Goal: Task Accomplishment & Management: Complete application form

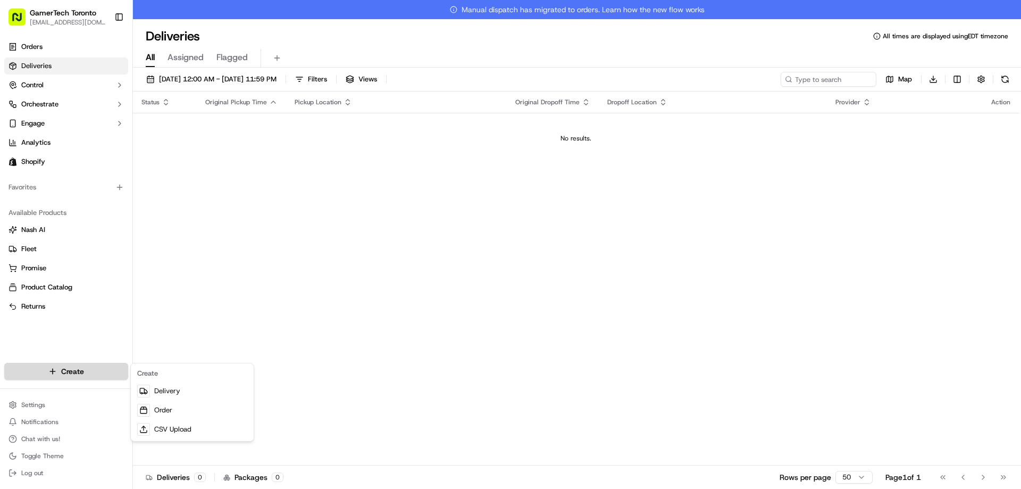
click at [90, 366] on html "GamerTech Toronto [EMAIL_ADDRESS][DOMAIN_NAME] Toggle Sidebar Orders Deliveries…" at bounding box center [510, 244] width 1021 height 489
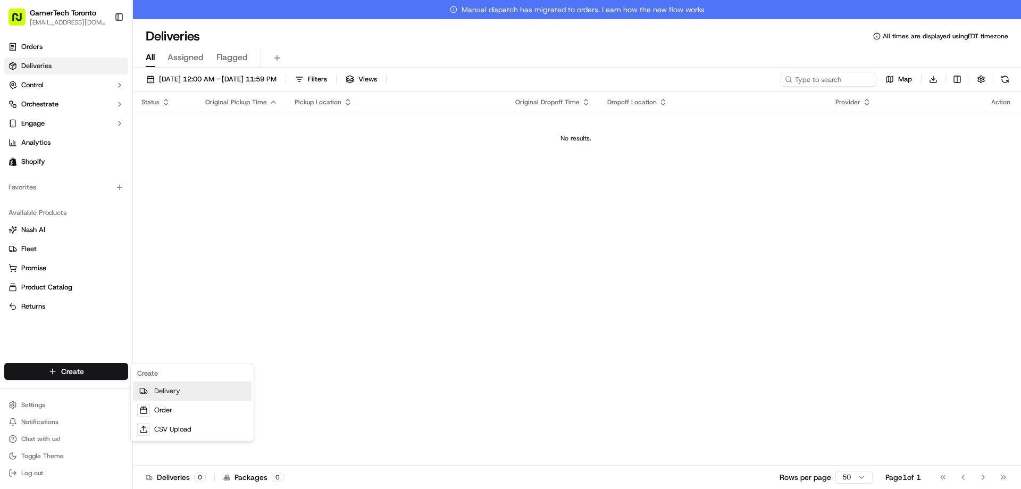
click at [170, 392] on link "Delivery" at bounding box center [192, 390] width 119 height 19
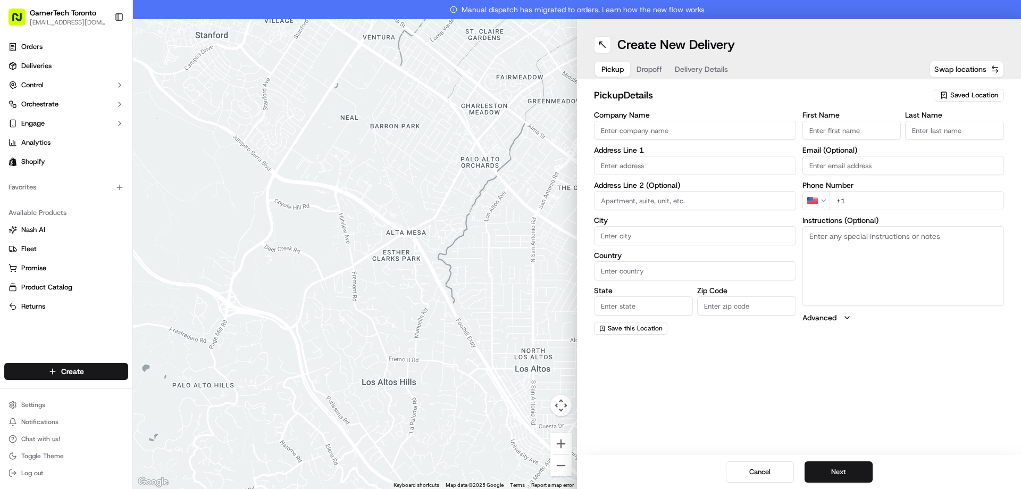
click at [960, 75] on button "Swap locations" at bounding box center [967, 69] width 74 height 17
click at [964, 67] on span "Swap locations" at bounding box center [961, 69] width 52 height 11
click at [966, 90] on span "Saved Location" at bounding box center [975, 95] width 48 height 10
click at [928, 135] on span "GamerTech Gaming PCs" at bounding box center [951, 135] width 131 height 10
type input "GamerTech Gaming PCs"
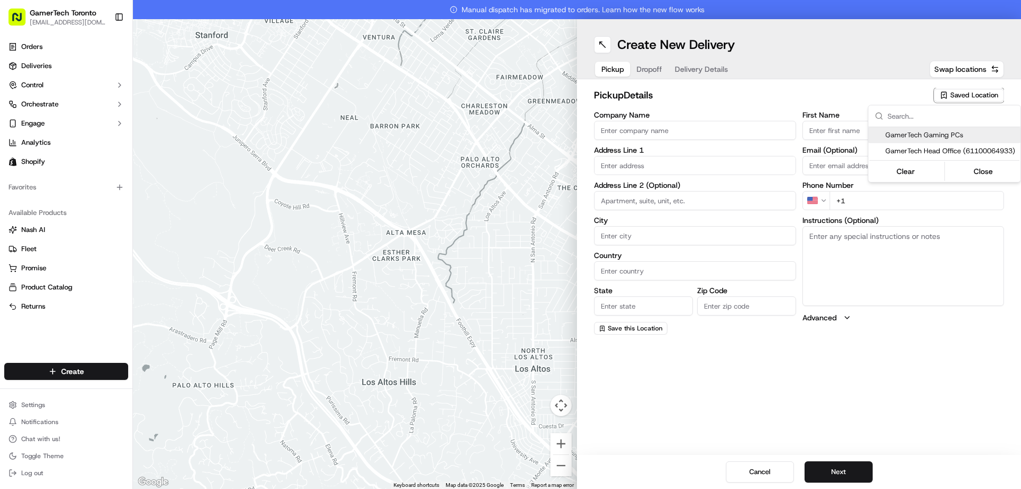
type input "[STREET_ADDRESS]"
type input "#10"
type input "[PERSON_NAME]"
type input "CA"
type input "ON"
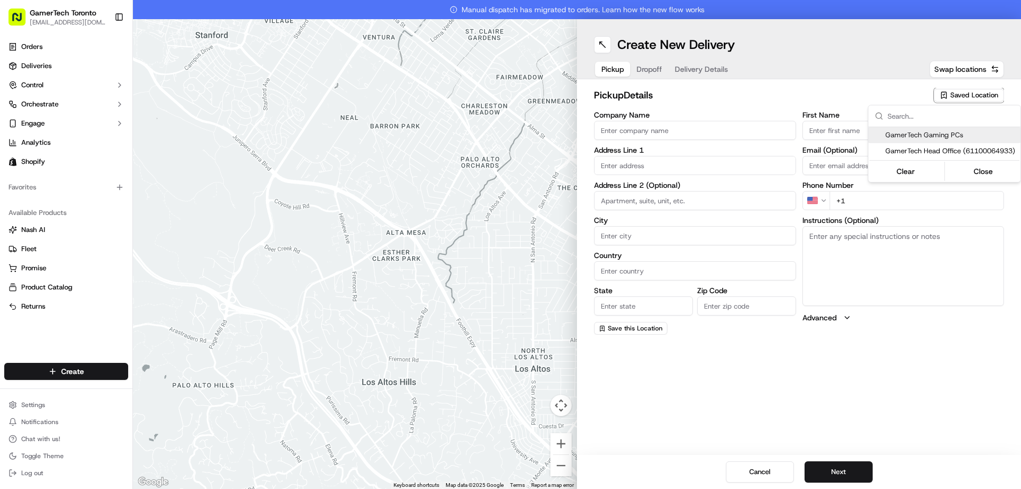
type input "L4K 3R8"
type input "CRISTIAN"
type input "MAIEREAN"
type input "[EMAIL_ADDRESS][DOMAIN_NAME]"
type input "[PHONE_NUMBER]"
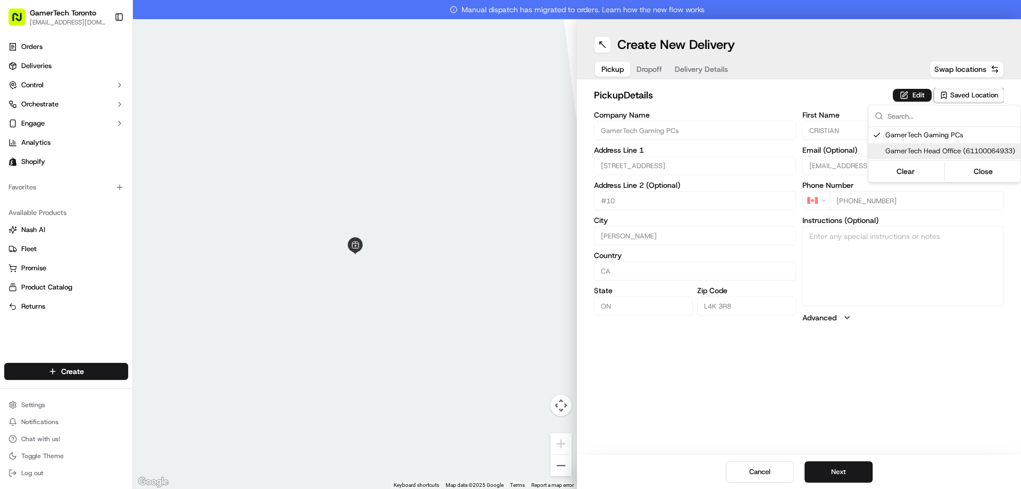
click at [971, 384] on html "GamerTech Toronto [EMAIL_ADDRESS][DOMAIN_NAME] Toggle Sidebar Orders Deliveries…" at bounding box center [510, 244] width 1021 height 489
click at [843, 477] on button "Next" at bounding box center [839, 471] width 68 height 21
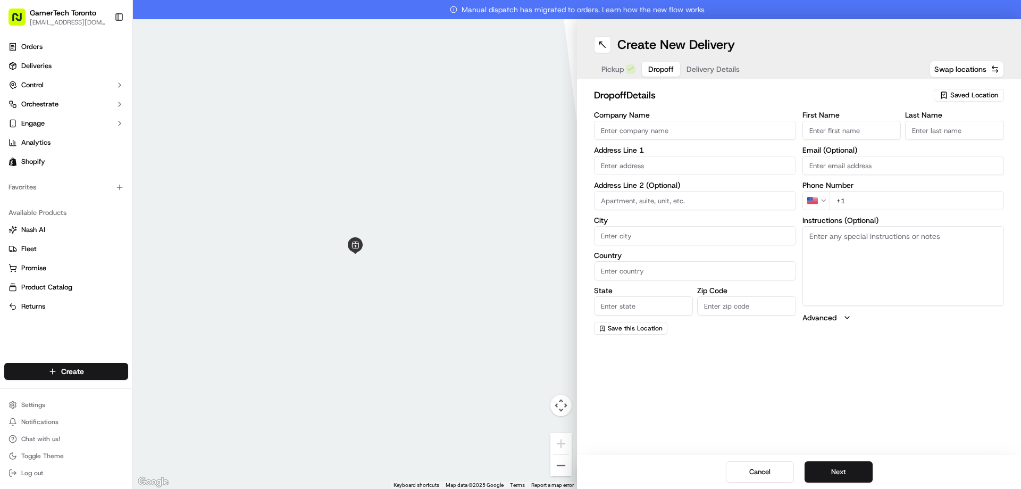
click at [641, 168] on input "text" at bounding box center [695, 165] width 202 height 19
click at [703, 193] on div "[STREET_ADDRESS]" at bounding box center [695, 188] width 197 height 16
type input "[STREET_ADDRESS]"
type input "[GEOGRAPHIC_DATA]"
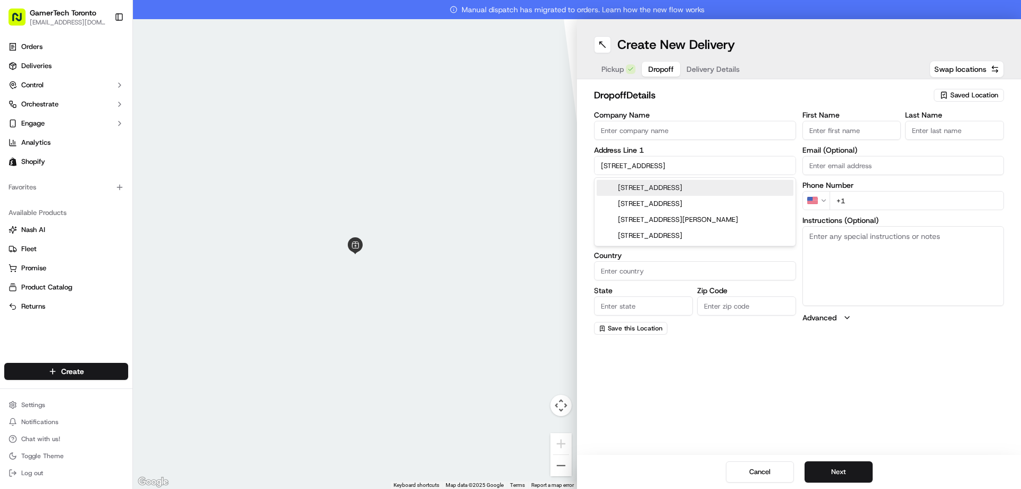
type input "ON"
type input "L7M 4V2"
type input "1800 Walkers Line"
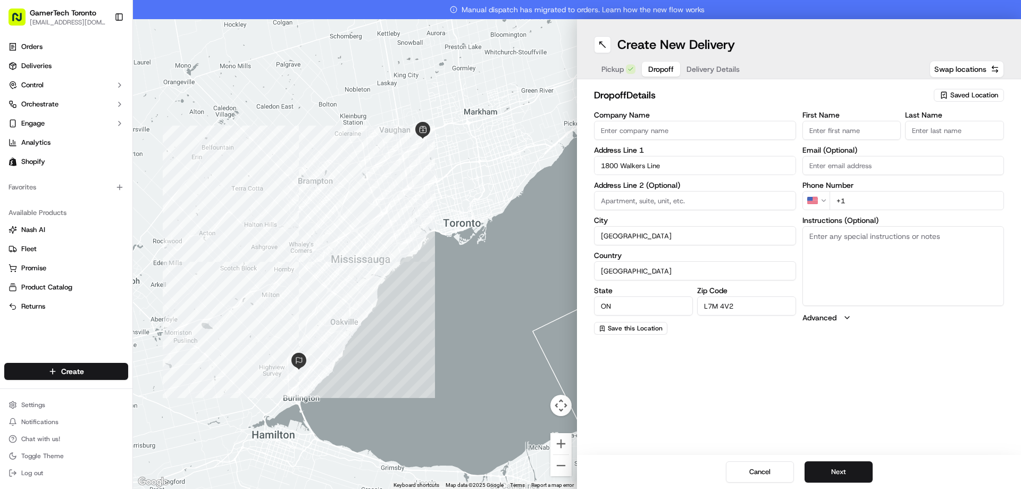
click at [887, 169] on input "Email (Optional)" at bounding box center [904, 165] width 202 height 19
type input "[PERSON_NAME][EMAIL_ADDRESS][DOMAIN_NAME]"
click at [857, 131] on input "First Name" at bounding box center [852, 130] width 99 height 19
type input "dawd"
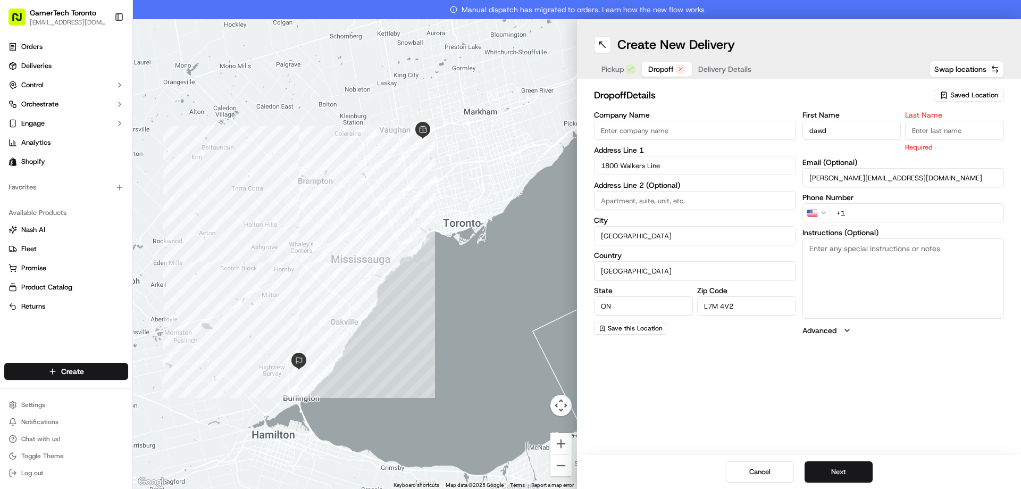
click at [955, 130] on input "Last Name" at bounding box center [954, 130] width 99 height 19
type input "daw"
click at [883, 214] on div "First Name dawd Last Name [PERSON_NAME] Required Email (Optional) [PERSON_NAME]…" at bounding box center [904, 223] width 202 height 225
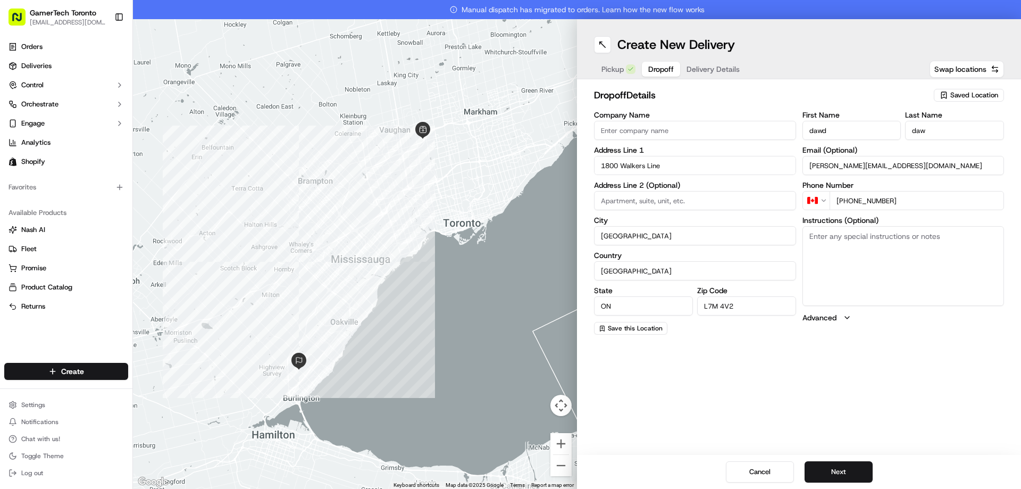
type input "[PHONE_NUMBER]"
click at [909, 339] on div "dropoff Details Saved Location Company Name Address Line 1 1800 Walkers Line Ad…" at bounding box center [799, 211] width 444 height 264
click at [846, 468] on button "Next" at bounding box center [839, 471] width 68 height 21
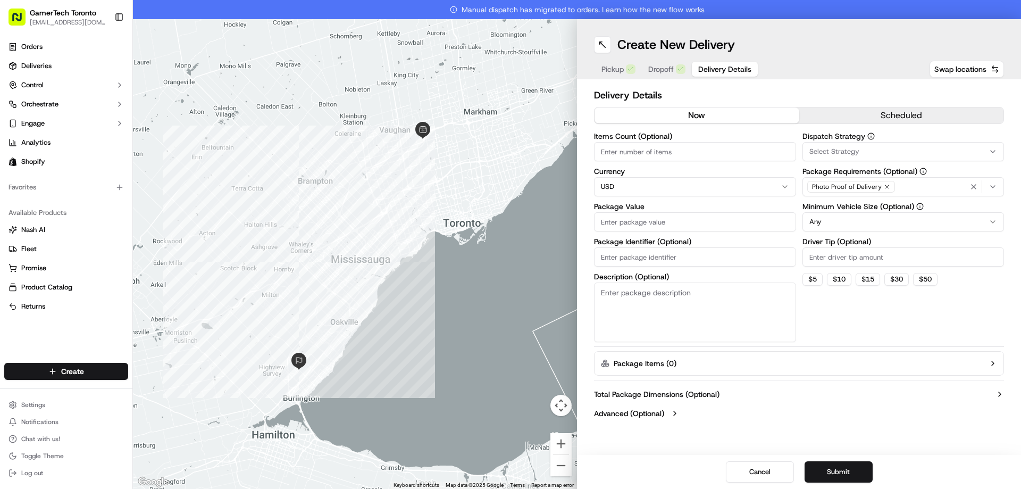
click at [687, 225] on input "Package Value" at bounding box center [695, 221] width 202 height 19
type input "1"
click at [819, 306] on div "Dispatch Strategy Select Strategy Package Requirements (Optional) Photo Proof o…" at bounding box center [904, 237] width 202 height 210
click at [878, 181] on div "Photo Proof of Delivery" at bounding box center [852, 187] width 88 height 12
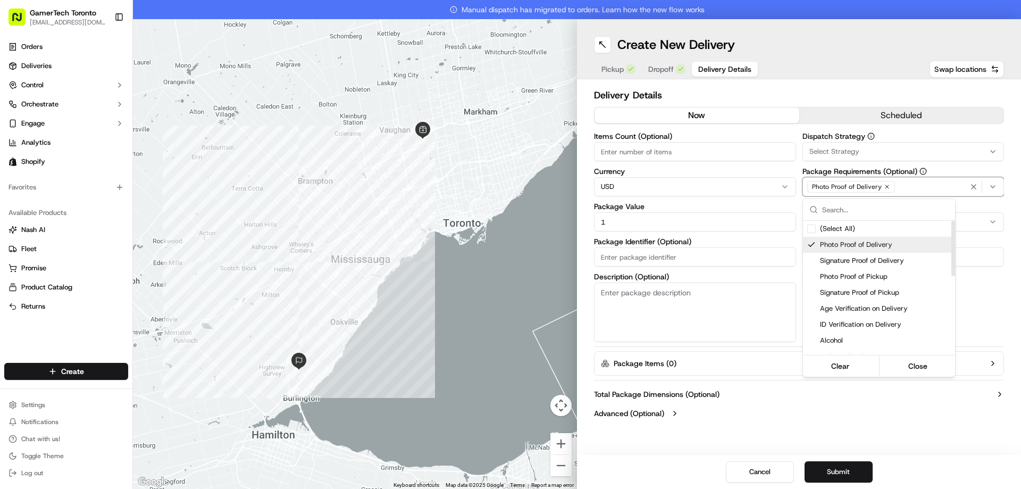
click at [845, 242] on span "Photo Proof of Delivery" at bounding box center [885, 245] width 131 height 10
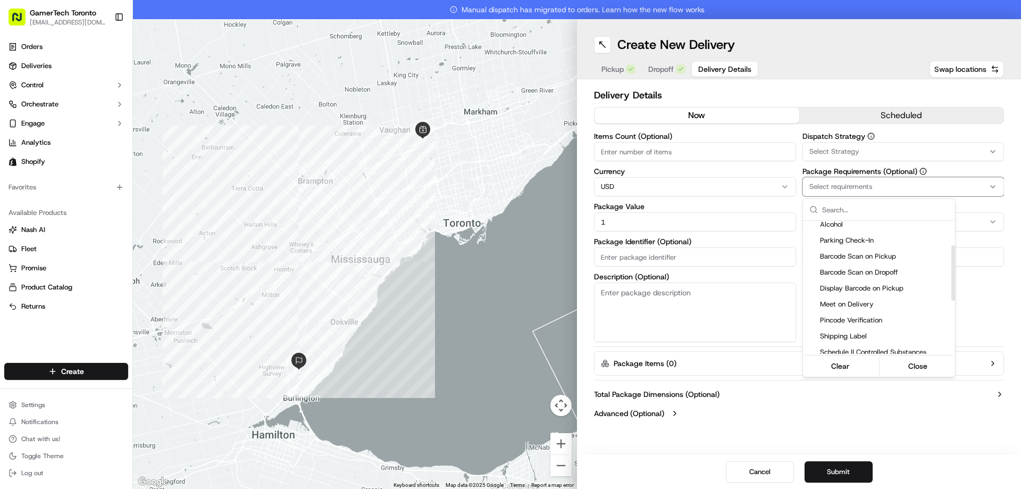
scroll to position [160, 0]
click at [844, 263] on span "Meet on Delivery" at bounding box center [885, 261] width 131 height 10
click at [868, 440] on html "GamerTech Toronto [EMAIL_ADDRESS][DOMAIN_NAME] Toggle Sidebar Orders Deliveries…" at bounding box center [510, 244] width 1021 height 489
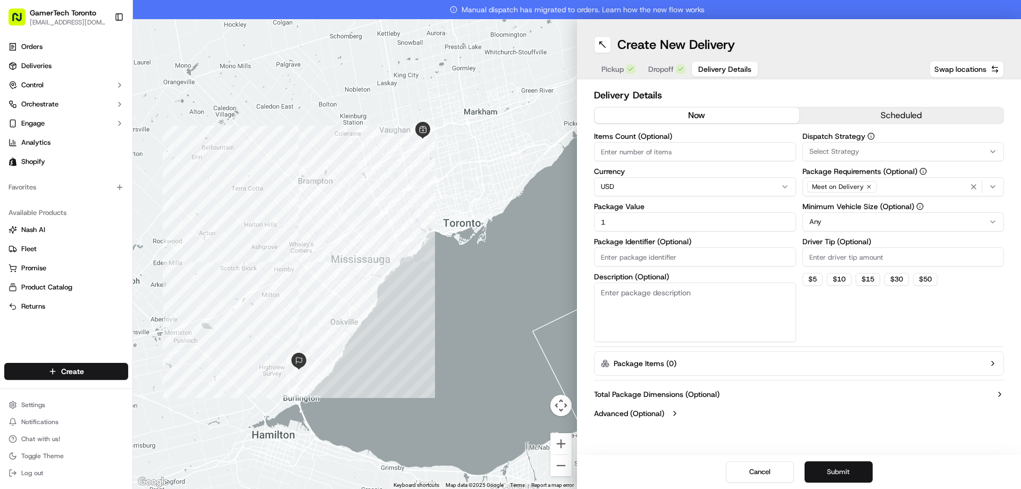
click at [857, 475] on button "Submit" at bounding box center [839, 471] width 68 height 21
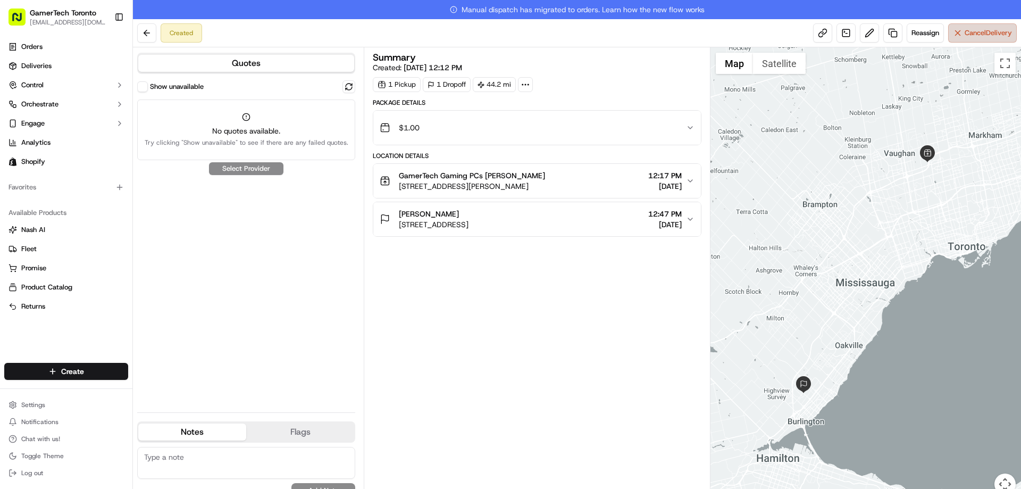
click at [976, 38] on button "Cancel Delivery" at bounding box center [983, 32] width 69 height 19
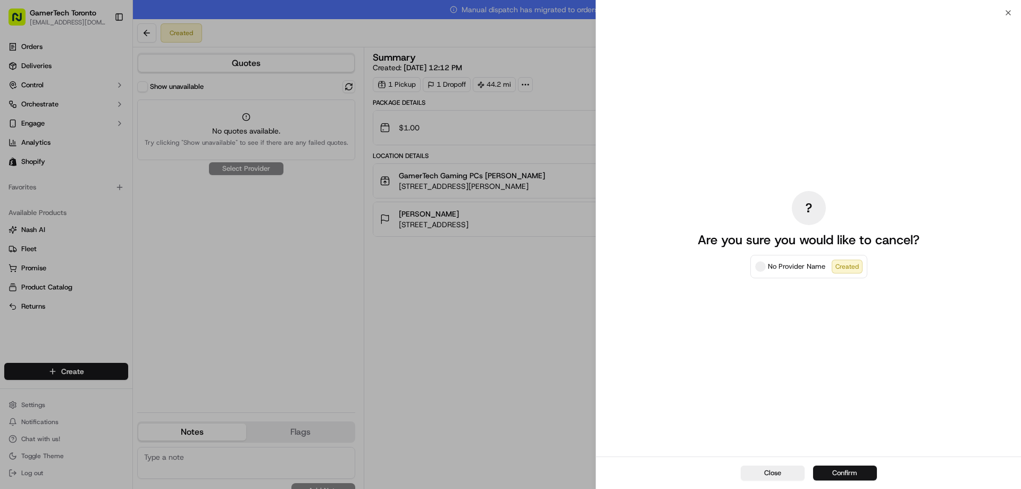
click at [838, 471] on button "Confirm" at bounding box center [845, 473] width 64 height 15
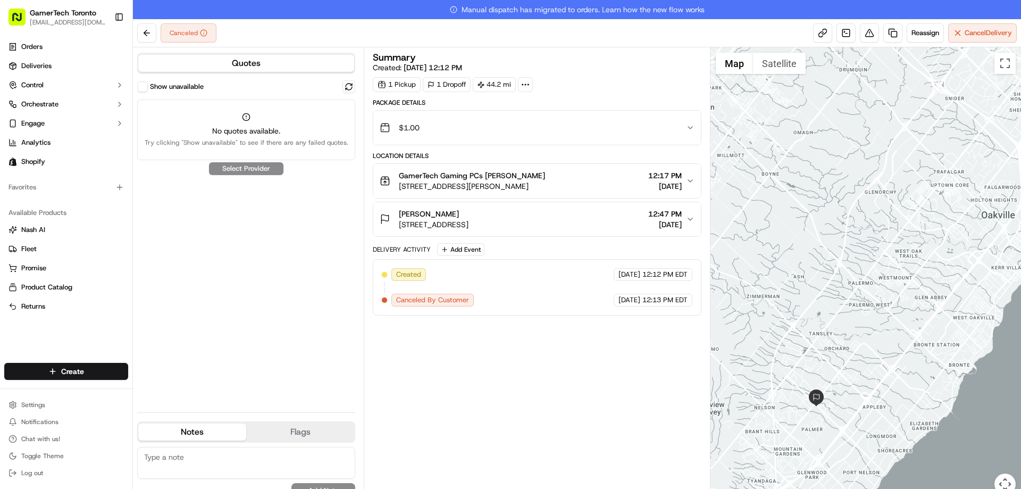
drag, startPoint x: 817, startPoint y: 236, endPoint x: 907, endPoint y: 293, distance: 106.4
click at [907, 293] on div at bounding box center [866, 277] width 311 height 460
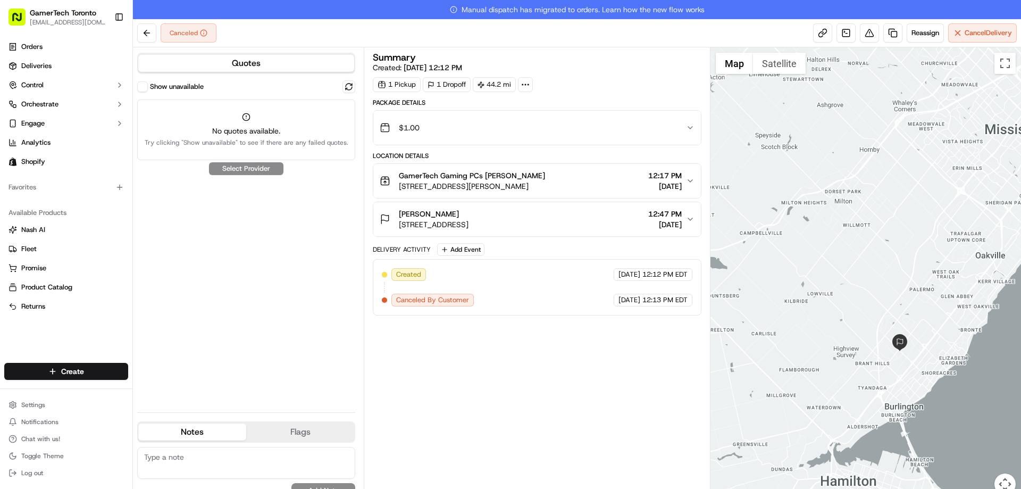
drag, startPoint x: 903, startPoint y: 300, endPoint x: 898, endPoint y: 290, distance: 11.2
click at [898, 290] on div at bounding box center [866, 277] width 311 height 460
